Goal: Information Seeking & Learning: Learn about a topic

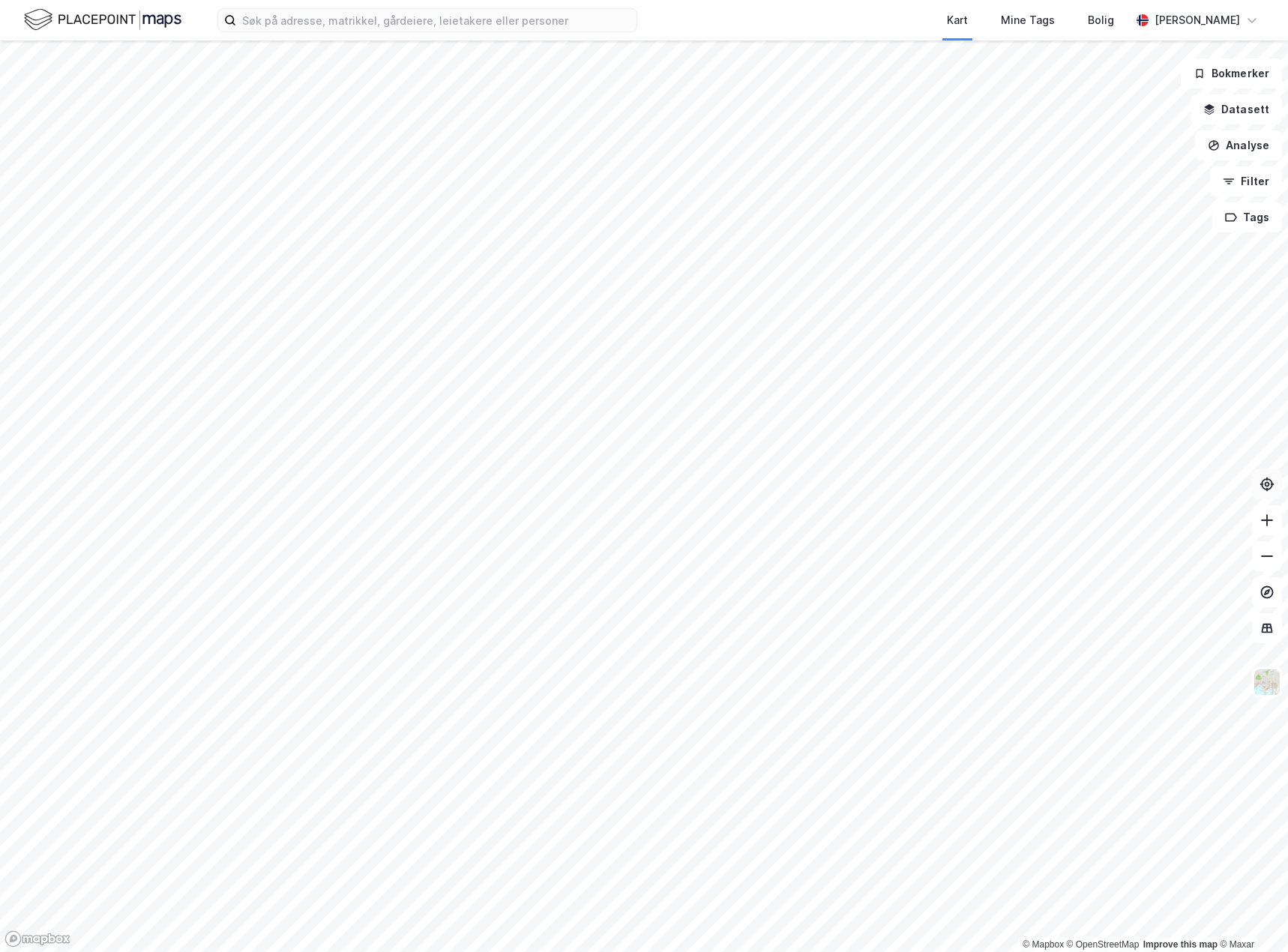
click at [1263, 491] on icon at bounding box center [1267, 485] width 15 height 15
click at [1262, 491] on icon at bounding box center [1267, 485] width 15 height 15
click at [646, 951] on html "Kart Mine Tags Bolig [PERSON_NAME] © Mapbox © OpenStreetMap Improve this map © …" at bounding box center [644, 476] width 1288 height 952
click at [950, 2] on div "Kart Mine Tags Bolig [PERSON_NAME] © Mapbox © OpenStreetMap Improve this map © …" at bounding box center [644, 476] width 1288 height 952
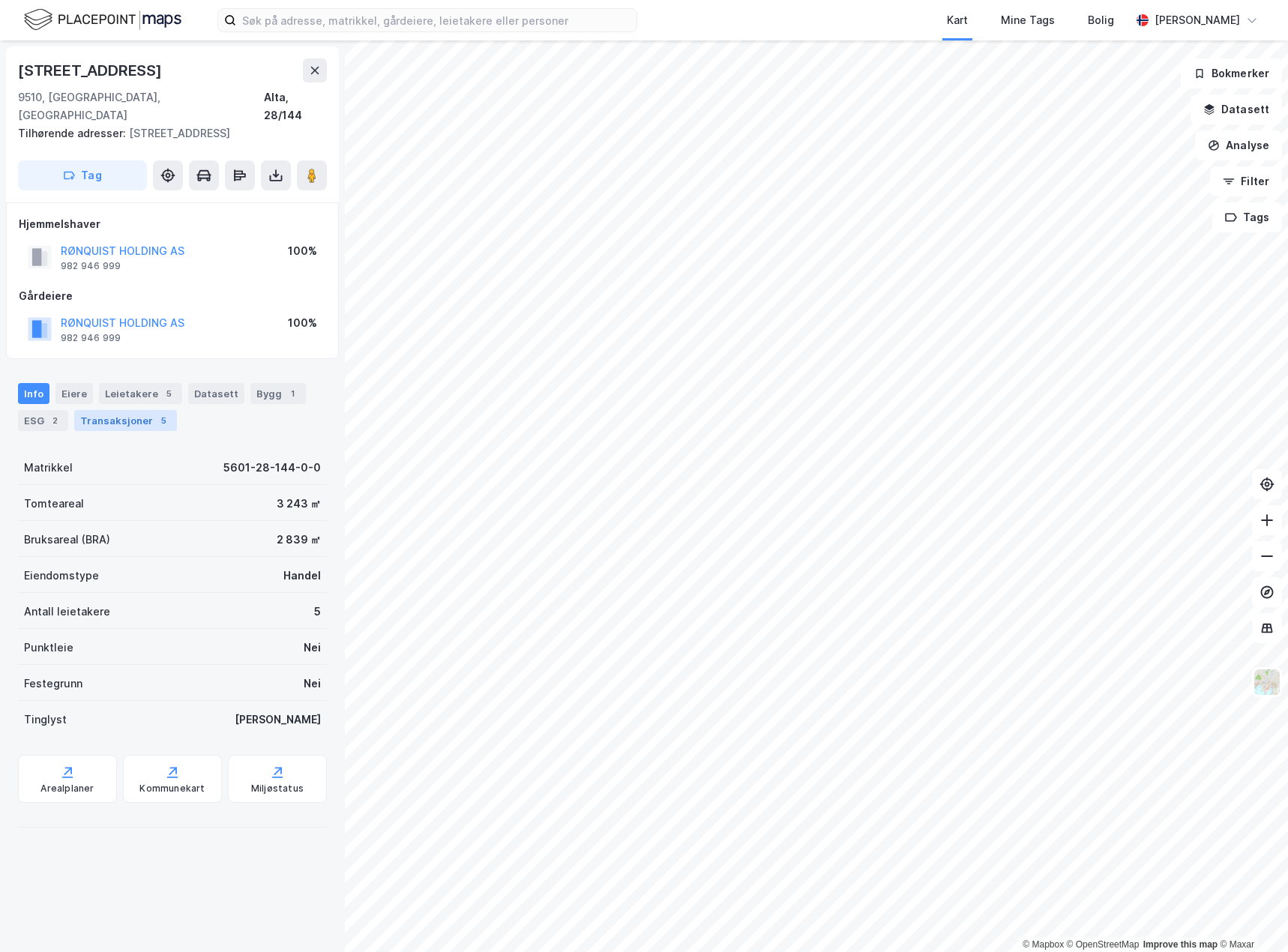
click at [150, 410] on div "Transaksjoner 5" at bounding box center [126, 420] width 103 height 21
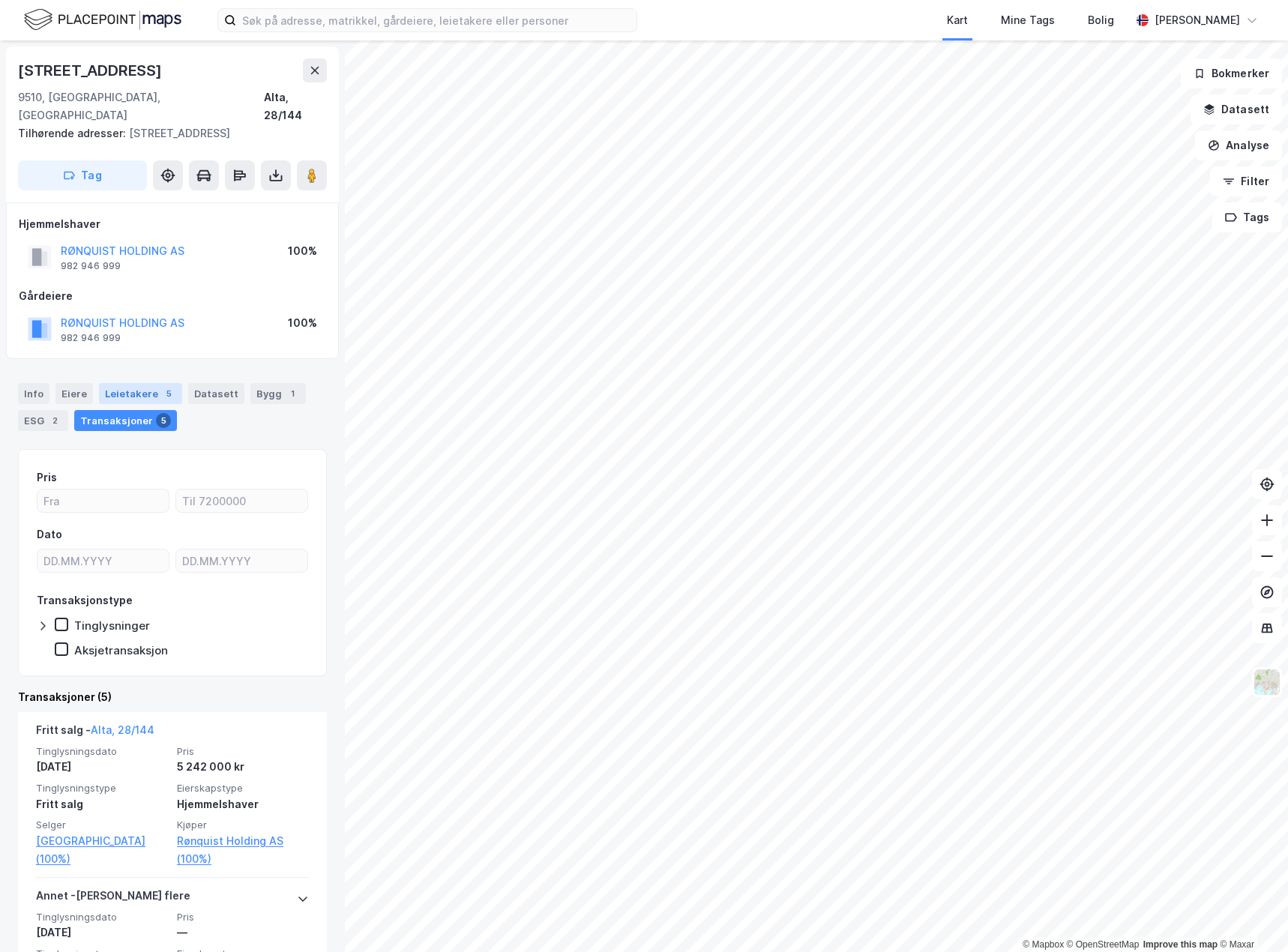
click at [138, 383] on div "Leietakere 5" at bounding box center [140, 393] width 83 height 21
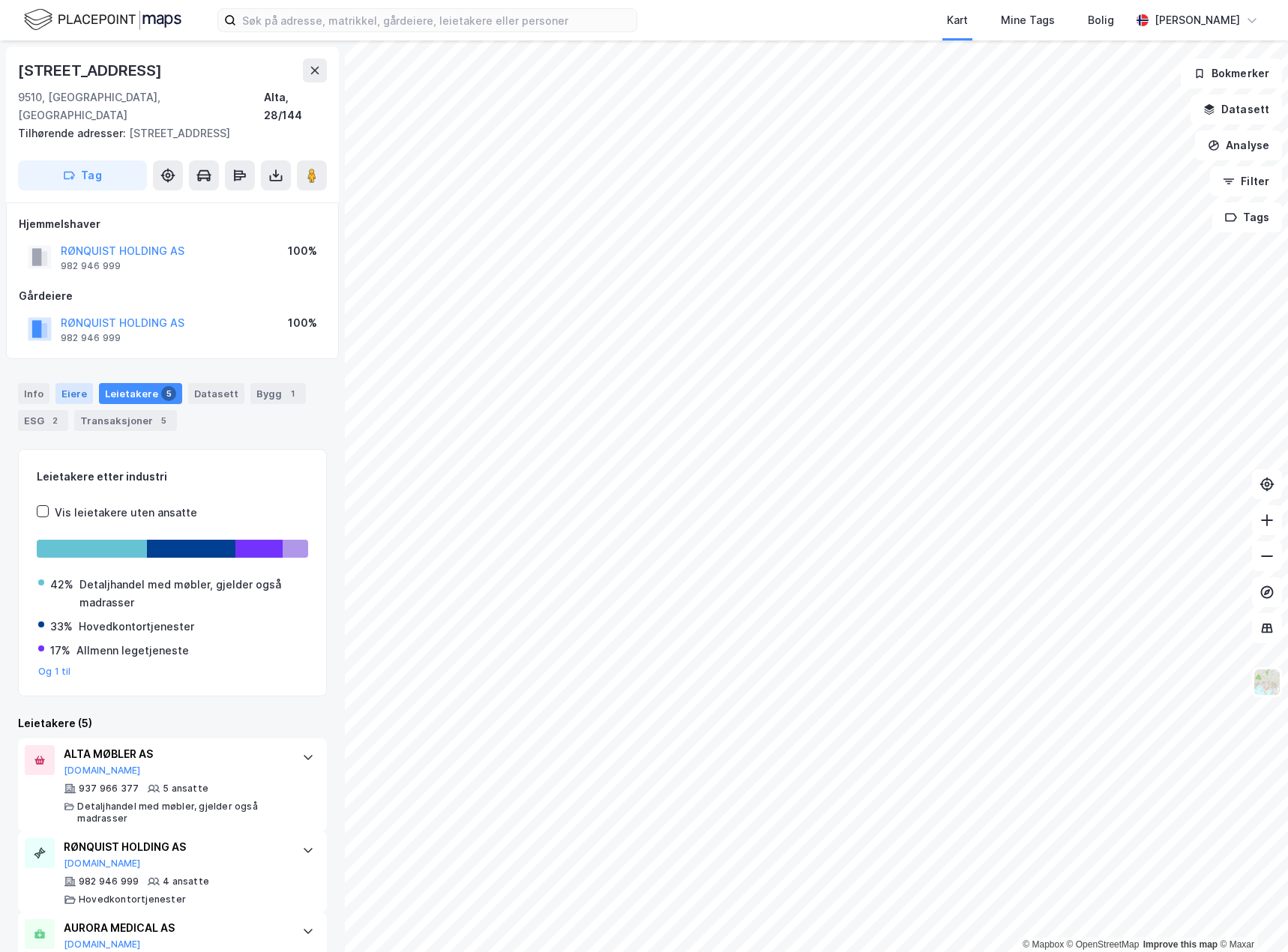
click at [76, 383] on div "Eiere" at bounding box center [74, 393] width 38 height 21
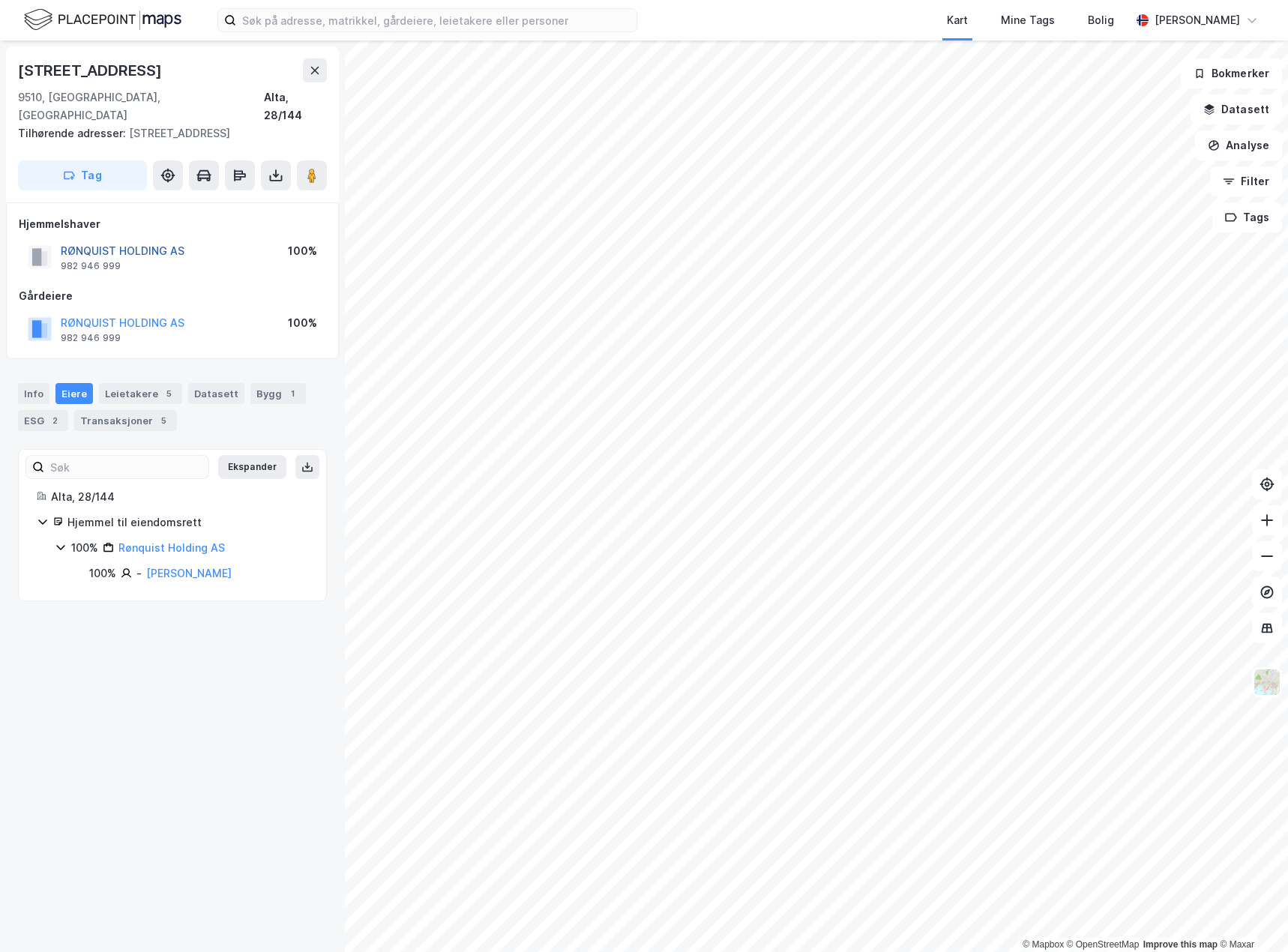
click at [0, 0] on button "RØNQUIST HOLDING AS" at bounding box center [0, 0] width 0 height 0
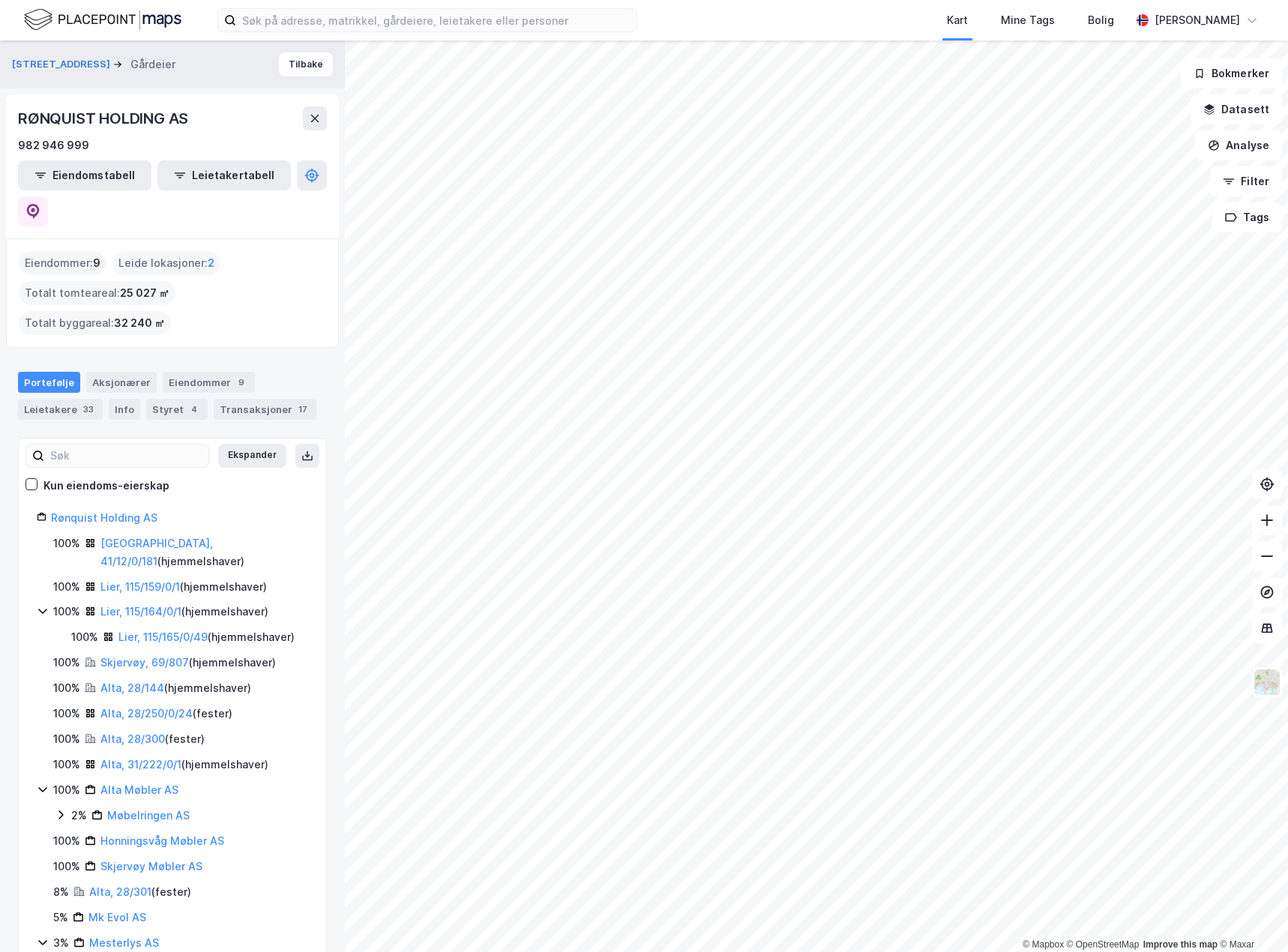
scroll to position [9, 0]
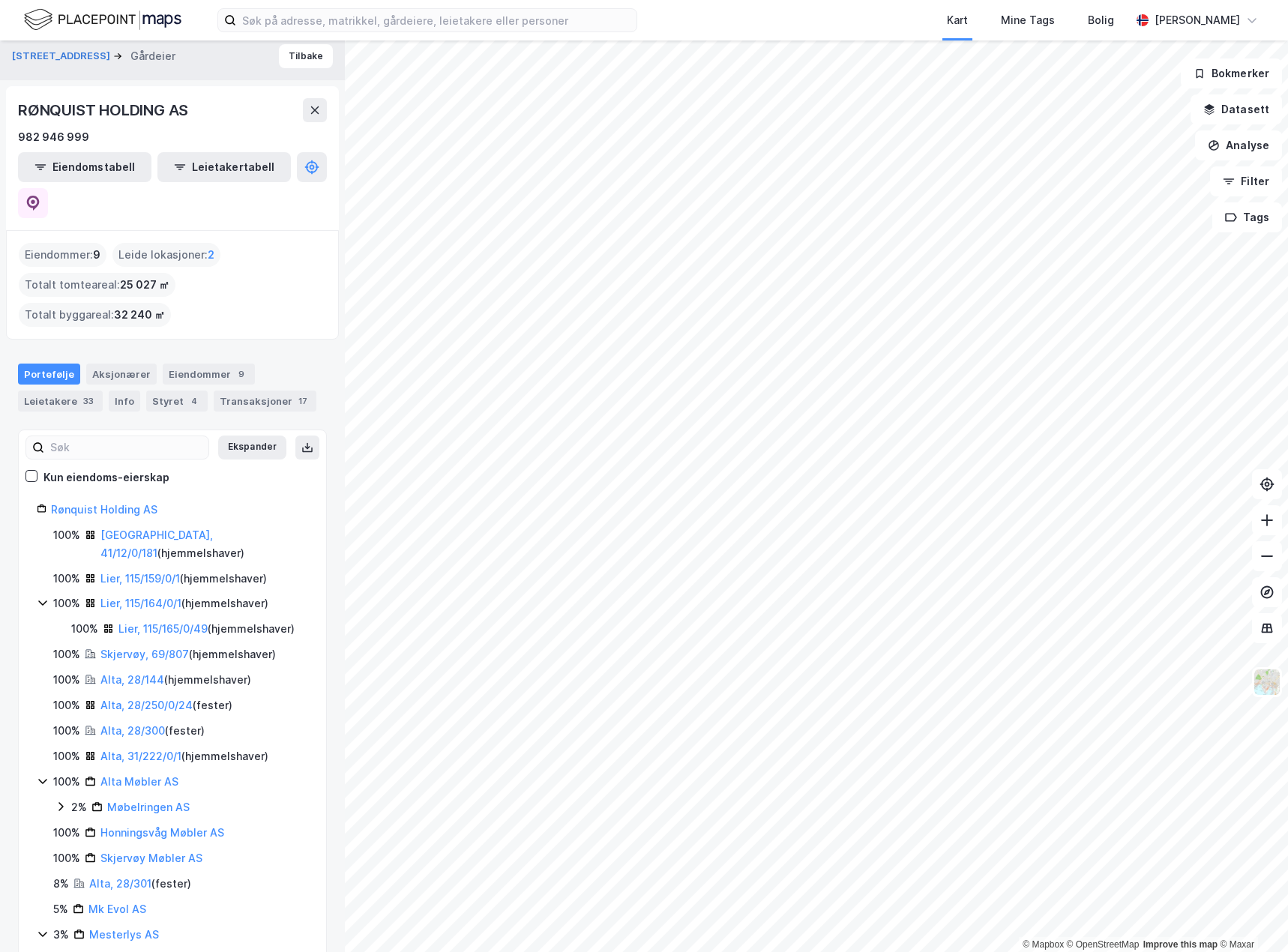
click at [272, 281] on div "Eiendommer : 9 Leide lokasjoner : 2 Totalt tomteareal : 25 027 ㎡ Totalt byggare…" at bounding box center [173, 285] width 308 height 84
click at [256, 299] on div "Eiendommer : 9 Leide lokasjoner : 2 Totalt tomteareal : 25 027 ㎡ Totalt byggare…" at bounding box center [173, 285] width 333 height 109
click at [303, 275] on div "Eiendommer : 9 Leide lokasjoner : 2 Totalt tomteareal : 25 027 ㎡ Totalt byggare…" at bounding box center [173, 285] width 308 height 84
click at [254, 123] on div "RØNQUIST HOLDING AS 982 946 999" at bounding box center [172, 122] width 309 height 48
click at [259, 256] on div "Eiendommer : 9 Leide lokasjoner : 2 Totalt tomteareal : 25 027 ㎡ Totalt byggare…" at bounding box center [173, 285] width 308 height 84
